Goal: Information Seeking & Learning: Learn about a topic

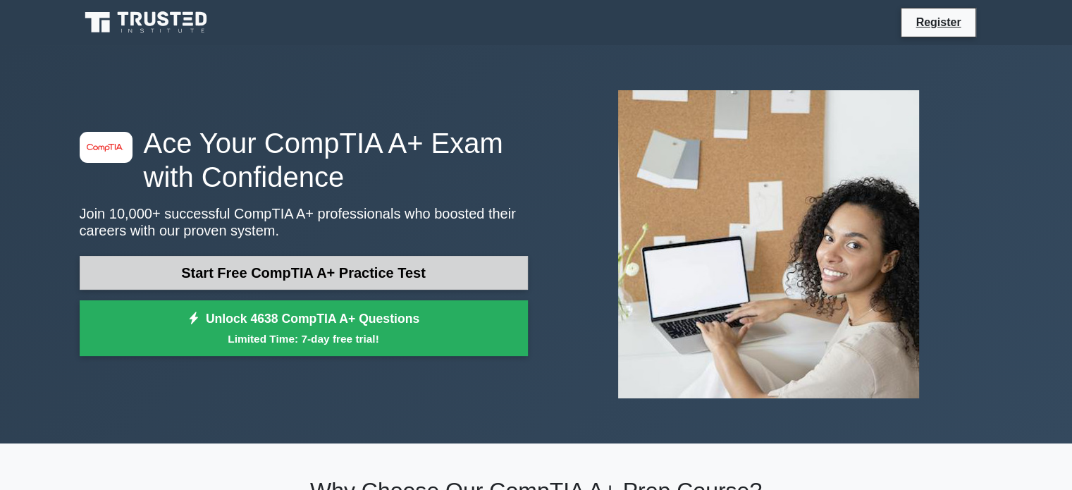
click at [232, 278] on link "Start Free CompTIA A+ Practice Test" at bounding box center [304, 273] width 448 height 34
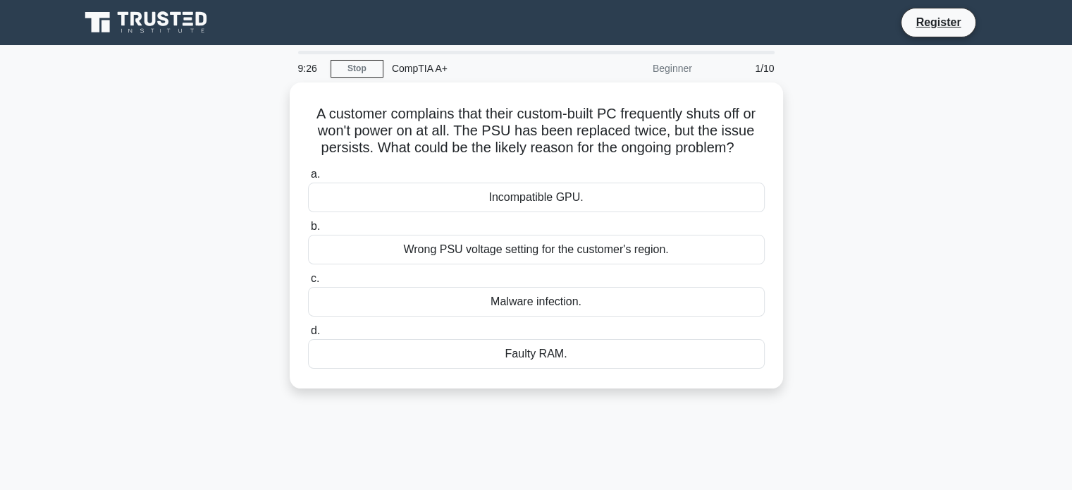
drag, startPoint x: 741, startPoint y: 147, endPoint x: 242, endPoint y: 106, distance: 500.7
click at [242, 106] on div "A customer complains that their custom-built PC frequently shuts off or won't p…" at bounding box center [536, 243] width 930 height 323
copy h5 "A customer complains that their custom-built PC frequently shuts off or won't p…"
click at [792, 175] on div "A customer complains that their custom-built PC frequently shuts off or won't p…" at bounding box center [536, 243] width 930 height 323
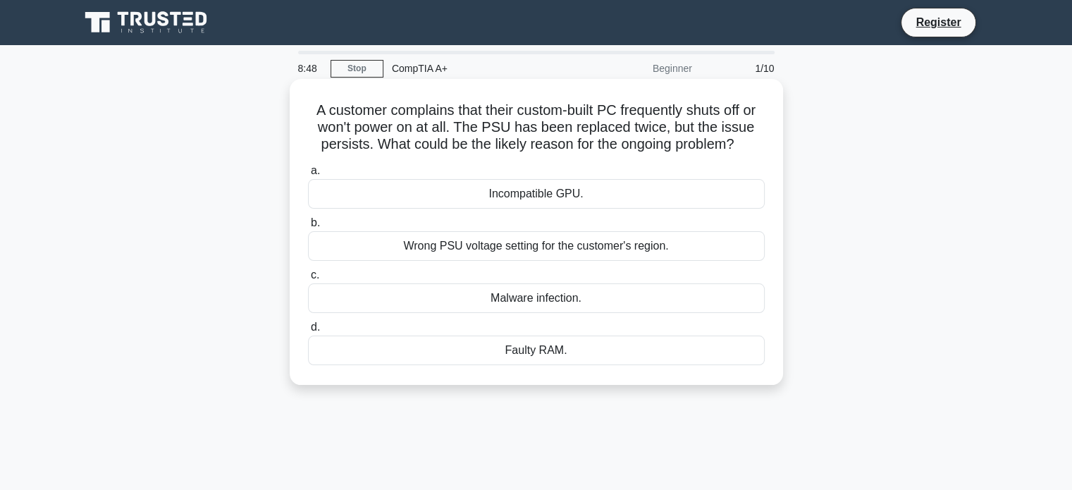
click at [620, 197] on div "Incompatible GPU." at bounding box center [536, 194] width 457 height 30
click at [308, 175] on input "a. Incompatible GPU." at bounding box center [308, 170] width 0 height 9
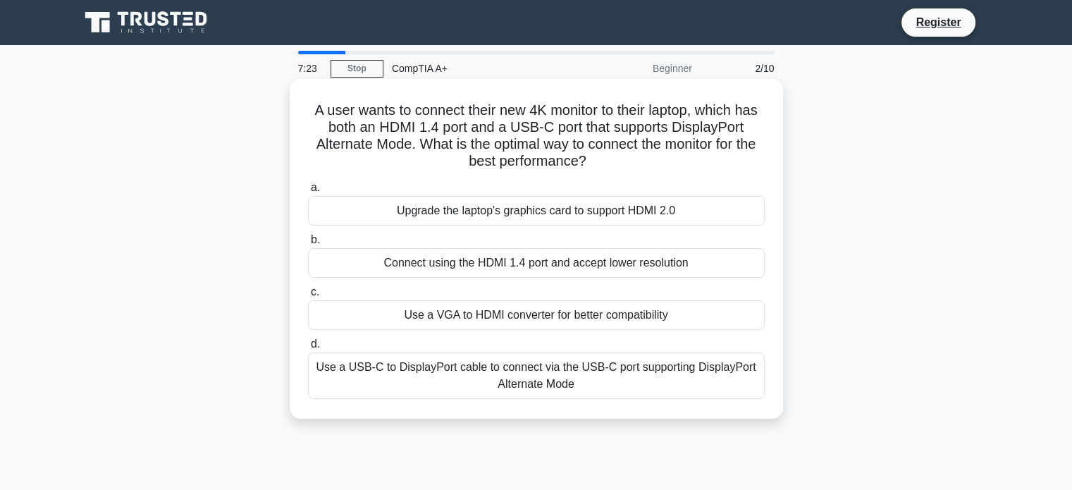
click at [547, 366] on div "Use a USB-C to DisplayPort cable to connect via the USB-C port supporting Displ…" at bounding box center [536, 375] width 457 height 47
click at [308, 349] on input "d. Use a USB-C to DisplayPort cable to connect via the USB-C port supporting Di…" at bounding box center [308, 344] width 0 height 9
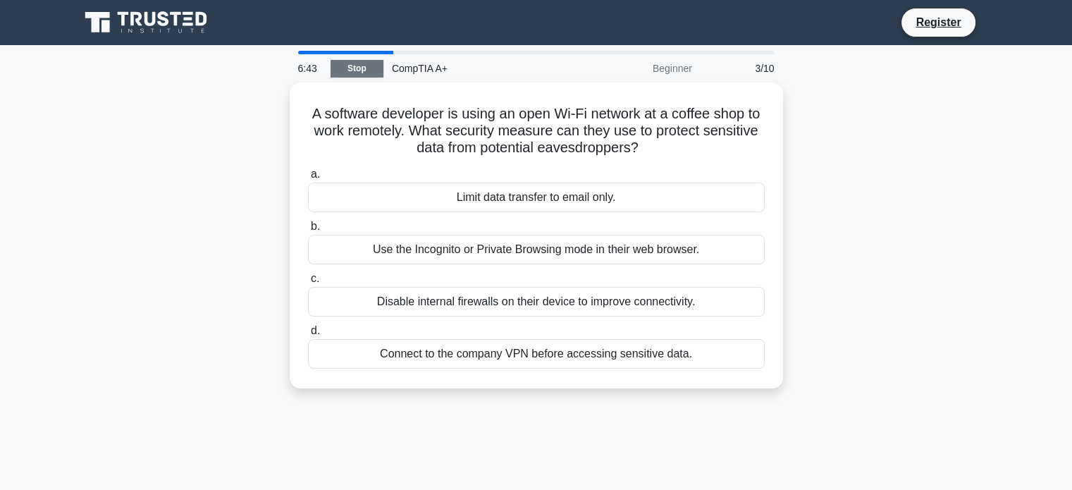
click at [362, 75] on link "Stop" at bounding box center [357, 69] width 53 height 18
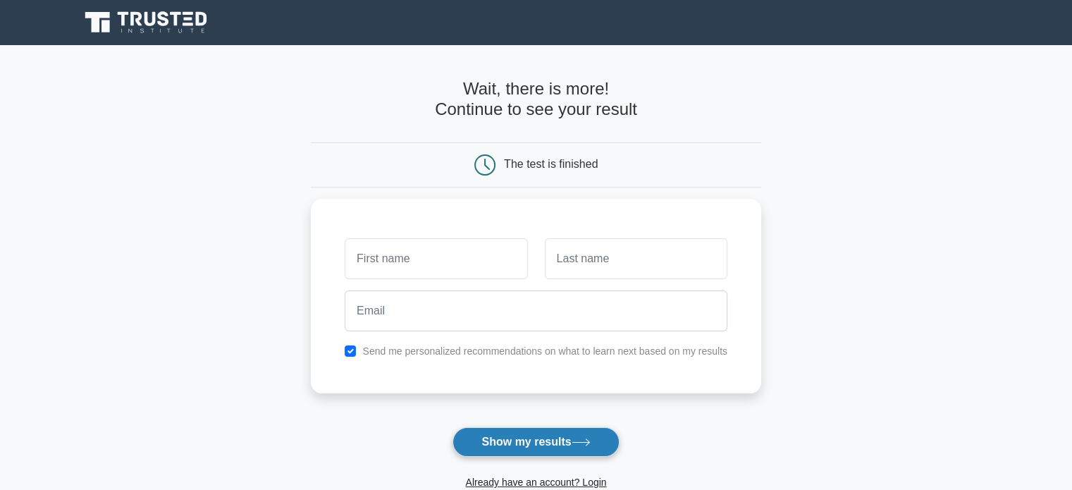
click at [490, 455] on button "Show my results" at bounding box center [535, 442] width 166 height 30
click at [783, 366] on main "Wait, there is more! Continue to see your result The test is finished and the" at bounding box center [536, 298] width 1072 height 507
